Goal: Use online tool/utility

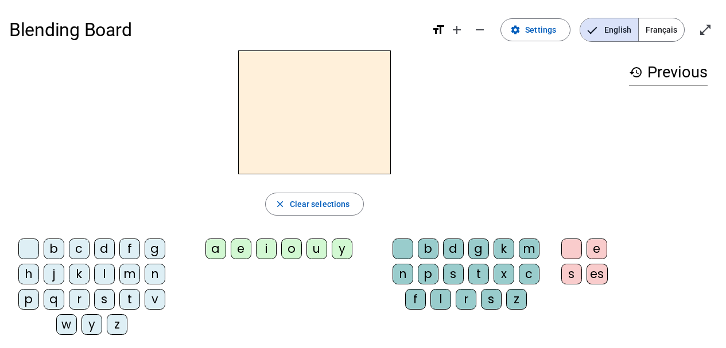
click at [531, 254] on div "m" at bounding box center [529, 249] width 21 height 21
click at [224, 246] on div "a" at bounding box center [216, 249] width 21 height 21
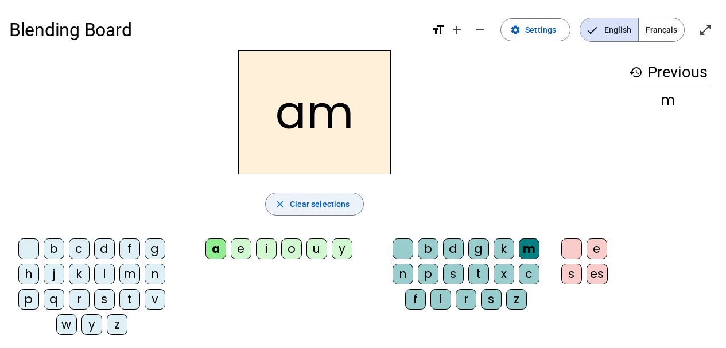
drag, startPoint x: 303, startPoint y: 204, endPoint x: 292, endPoint y: 208, distance: 11.8
click at [303, 204] on span "Clear selections" at bounding box center [320, 204] width 60 height 14
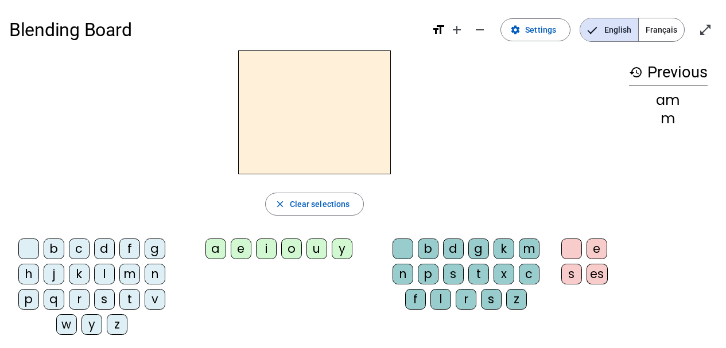
click at [132, 271] on div "m" at bounding box center [129, 274] width 21 height 21
click at [211, 253] on div "a" at bounding box center [216, 249] width 21 height 21
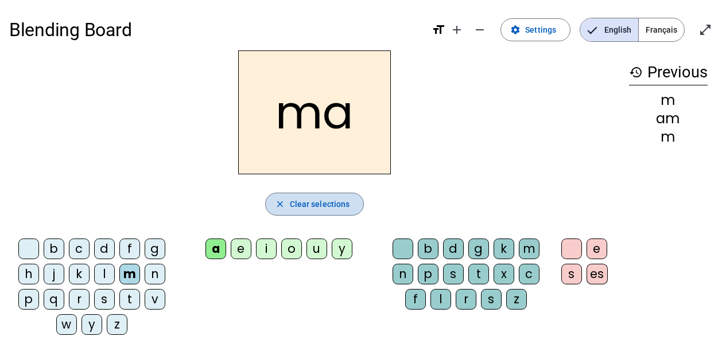
click at [332, 209] on span "Clear selections" at bounding box center [320, 204] width 60 height 14
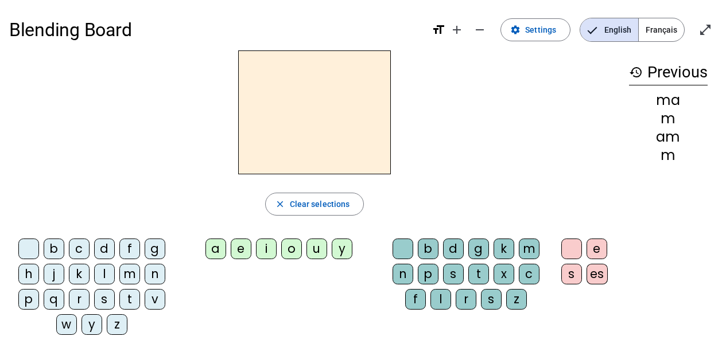
click at [102, 274] on div "l" at bounding box center [104, 274] width 21 height 21
click at [212, 242] on div "a" at bounding box center [216, 249] width 21 height 21
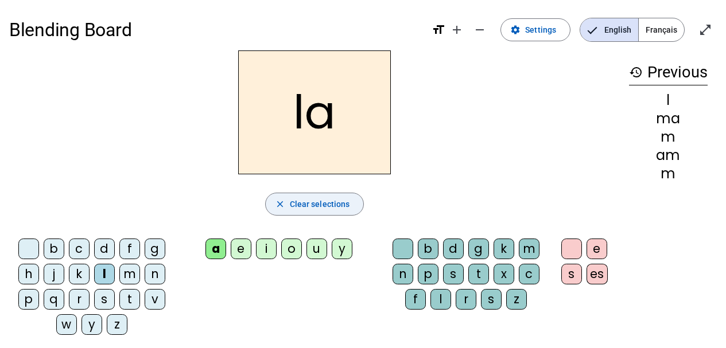
click at [297, 202] on span "Clear selections" at bounding box center [320, 204] width 60 height 14
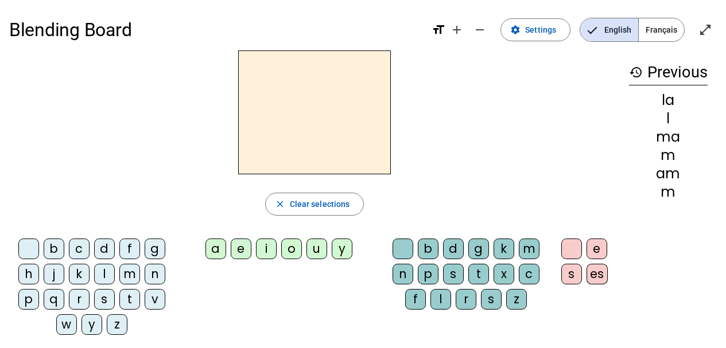
click at [104, 269] on div "l" at bounding box center [104, 274] width 21 height 21
click at [241, 249] on div "e" at bounding box center [241, 249] width 21 height 21
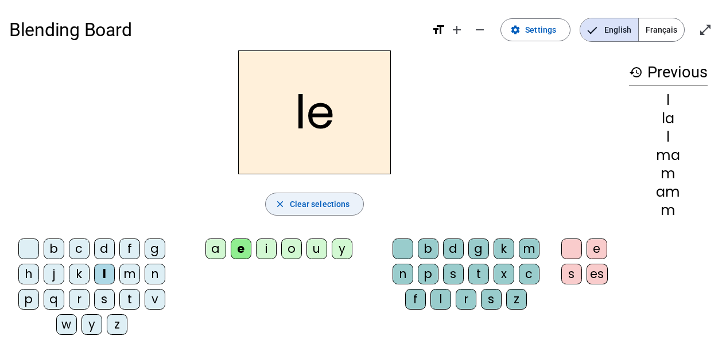
click at [303, 202] on span "Clear selections" at bounding box center [320, 204] width 60 height 14
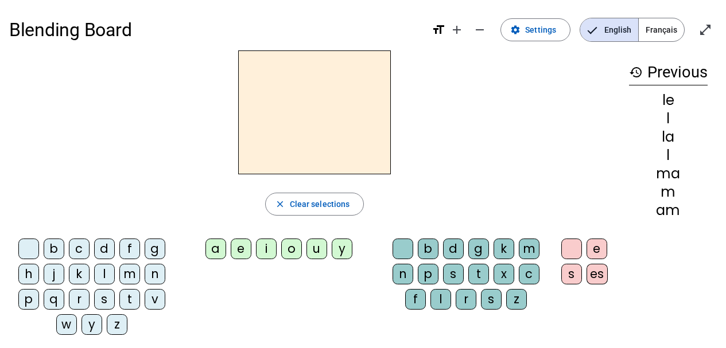
click at [102, 245] on div "d" at bounding box center [104, 249] width 21 height 21
click at [240, 247] on div "e" at bounding box center [241, 249] width 21 height 21
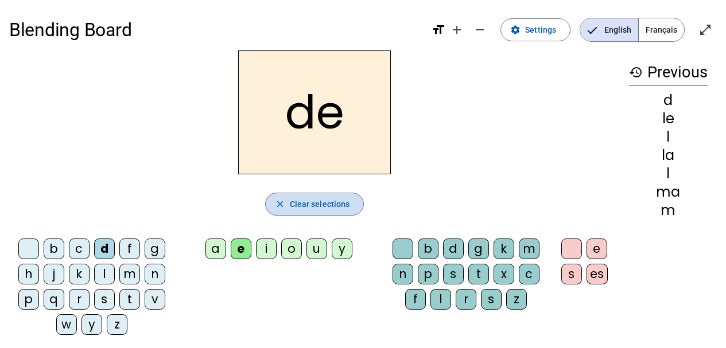
click at [293, 205] on span "Clear selections" at bounding box center [320, 204] width 60 height 14
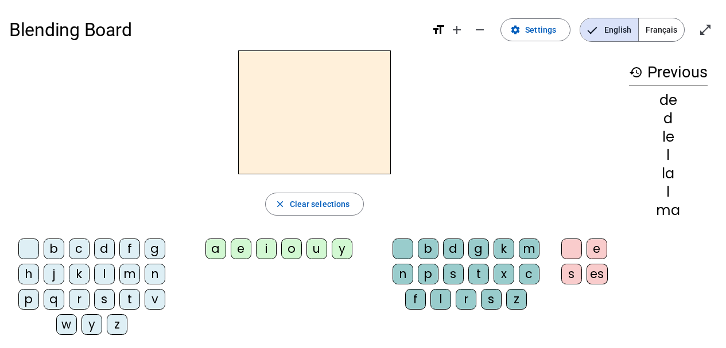
click at [131, 303] on div "t" at bounding box center [129, 299] width 21 height 21
click at [311, 246] on div "u" at bounding box center [317, 249] width 21 height 21
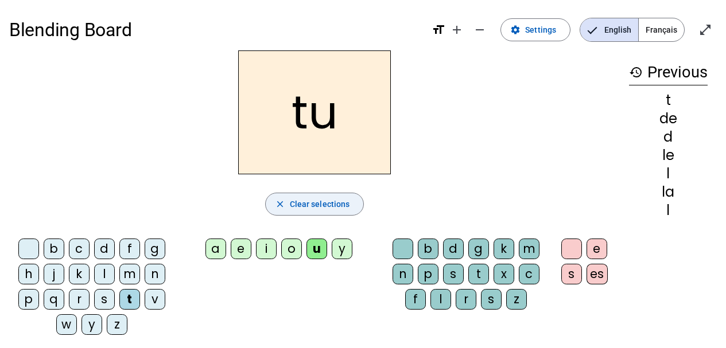
click at [300, 200] on span "Clear selections" at bounding box center [320, 204] width 60 height 14
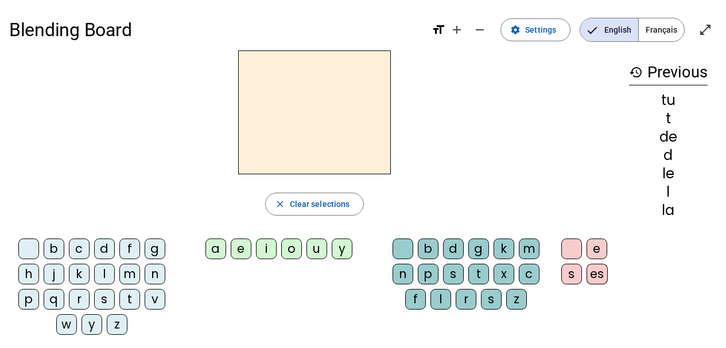
click at [126, 274] on div "m" at bounding box center [129, 274] width 21 height 21
click at [242, 249] on div "e" at bounding box center [241, 249] width 21 height 21
